Goal: Task Accomplishment & Management: Complete application form

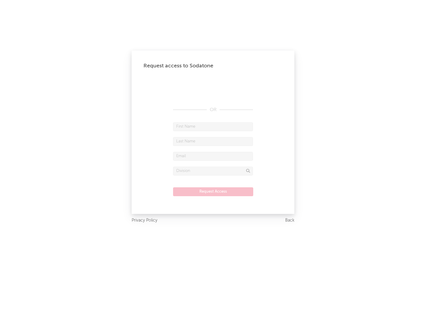
click at [213, 127] on input "text" at bounding box center [213, 126] width 80 height 9
type input "[PERSON_NAME]"
click at [213, 141] on input "text" at bounding box center [213, 141] width 80 height 9
type input "[PERSON_NAME]"
click at [213, 156] on input "text" at bounding box center [213, 156] width 80 height 9
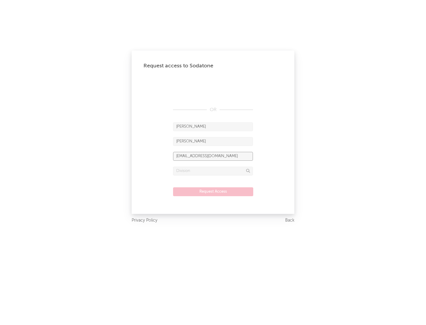
type input "[EMAIL_ADDRESS][DOMAIN_NAME]"
click at [213, 171] on input "text" at bounding box center [213, 171] width 80 height 9
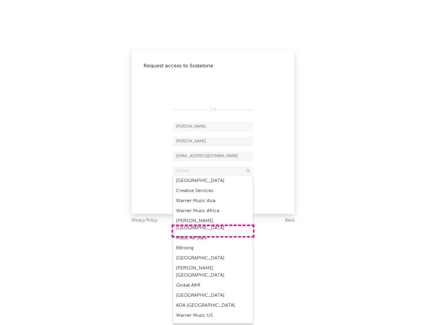
click at [213, 233] on div "Music All Stars" at bounding box center [213, 238] width 80 height 10
type input "Music All Stars"
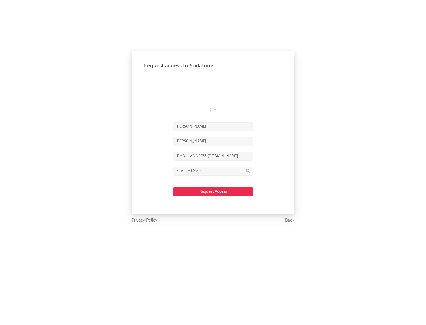
click at [213, 192] on button "Request Access" at bounding box center [213, 192] width 80 height 9
